Goal: Check status

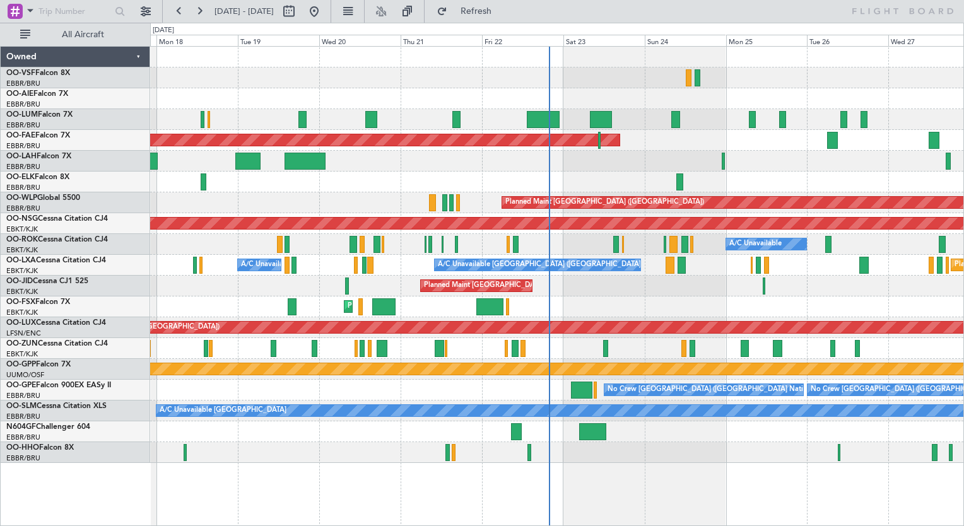
click at [592, 98] on div at bounding box center [556, 98] width 813 height 21
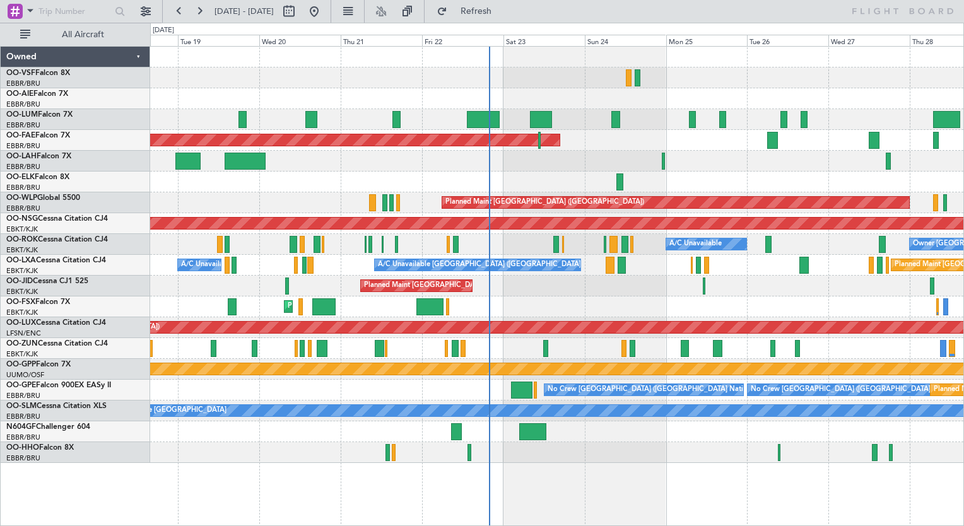
click at [570, 95] on div at bounding box center [556, 98] width 813 height 21
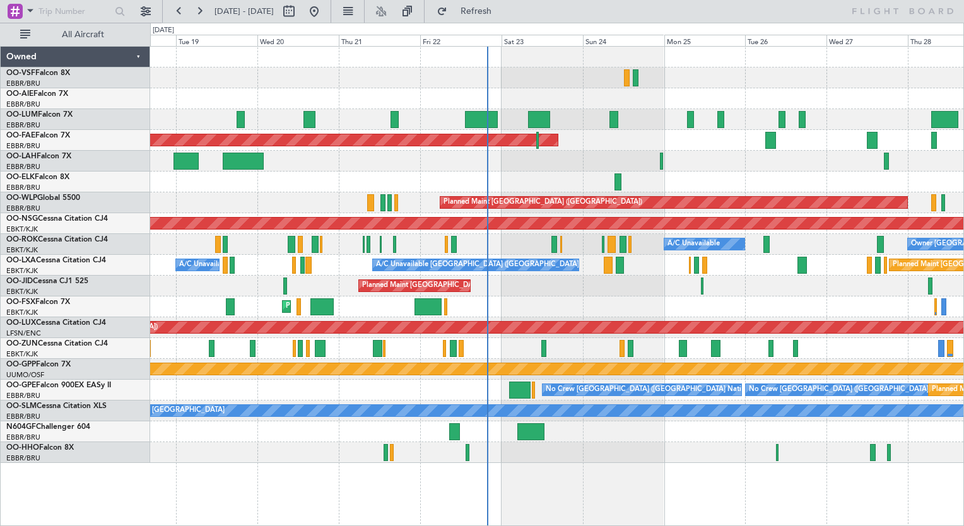
click at [540, 78] on div at bounding box center [556, 78] width 813 height 21
click at [529, 94] on div at bounding box center [556, 98] width 813 height 21
